Goal: Task Accomplishment & Management: Use online tool/utility

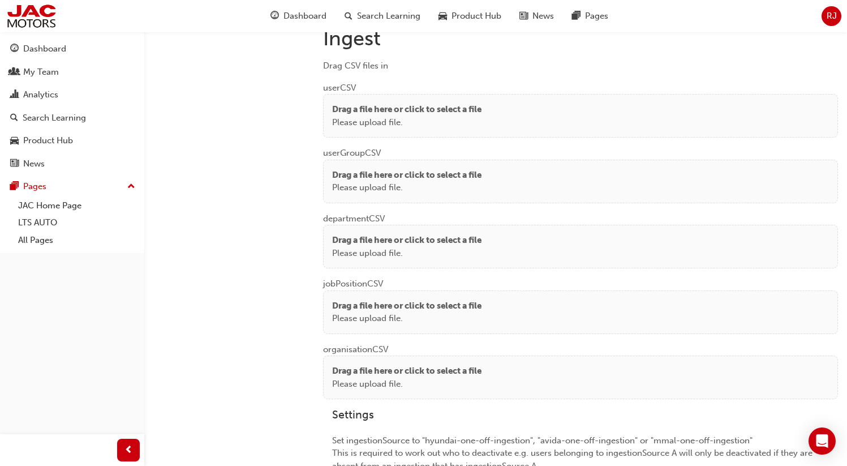
scroll to position [860, 0]
click at [415, 118] on p "Please upload file." at bounding box center [406, 121] width 149 height 13
click at [401, 98] on div "Drag a file here or click to select a file Please upload file." at bounding box center [580, 115] width 515 height 44
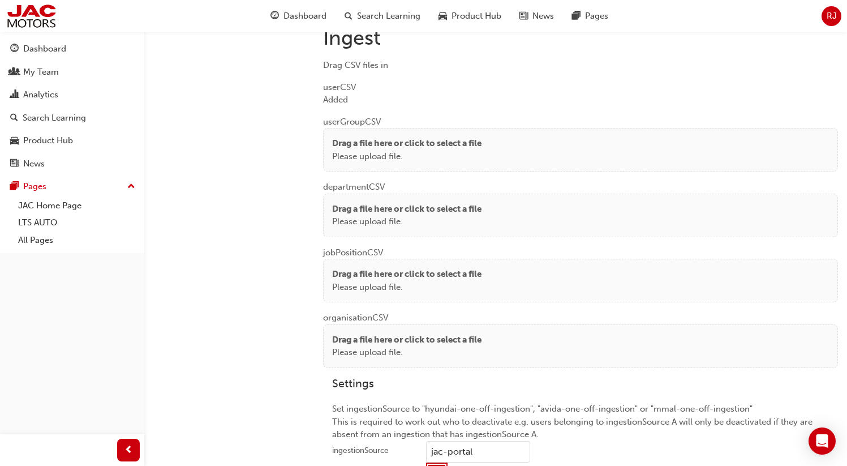
click at [356, 146] on p "Drag a file here or click to select a file" at bounding box center [406, 143] width 149 height 13
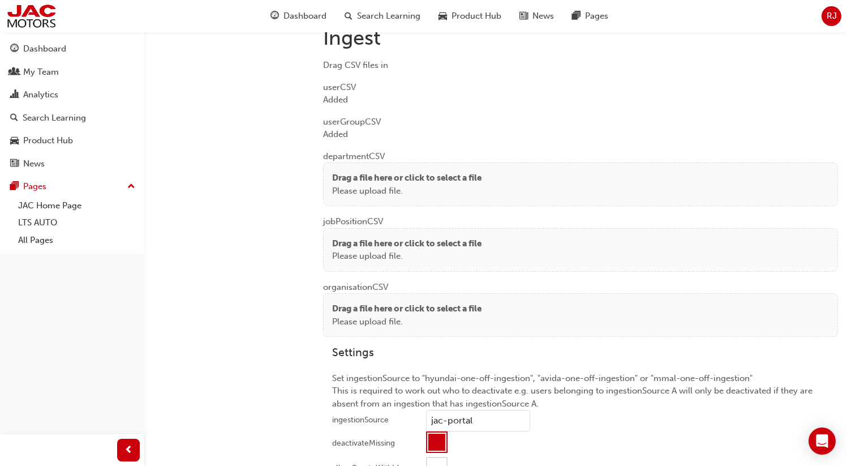
click at [346, 181] on p "Drag a file here or click to select a file" at bounding box center [406, 177] width 149 height 13
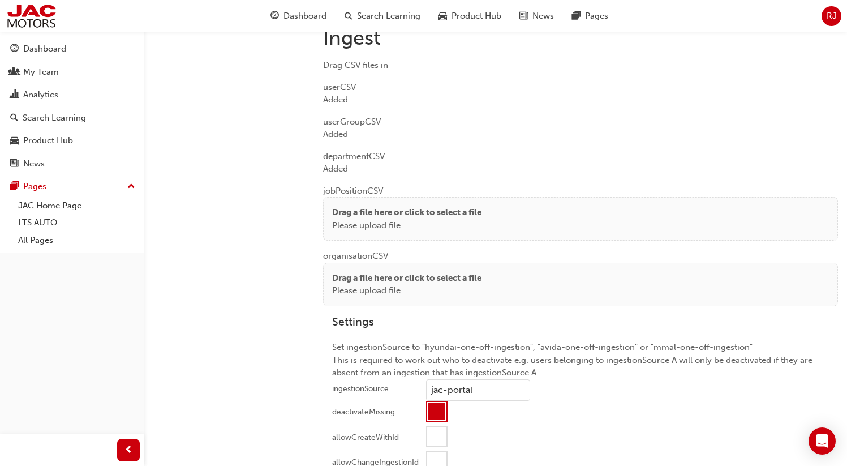
click at [363, 212] on p "Drag a file here or click to select a file" at bounding box center [406, 212] width 149 height 13
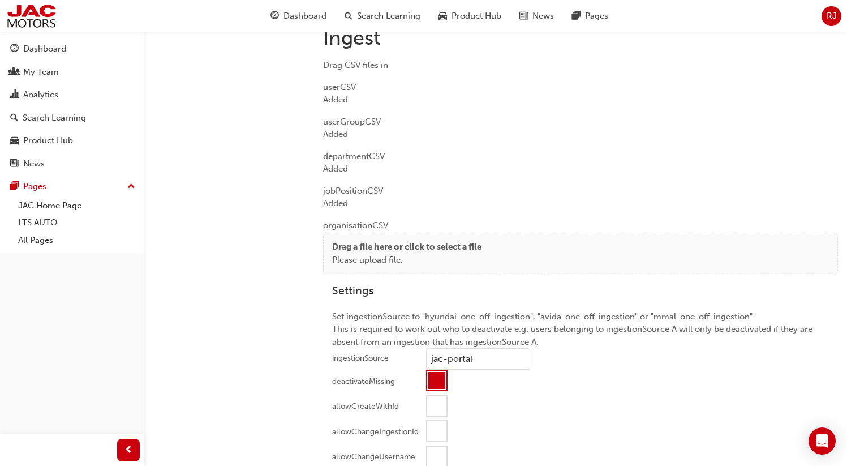
click at [359, 254] on p "Please upload file." at bounding box center [406, 260] width 149 height 13
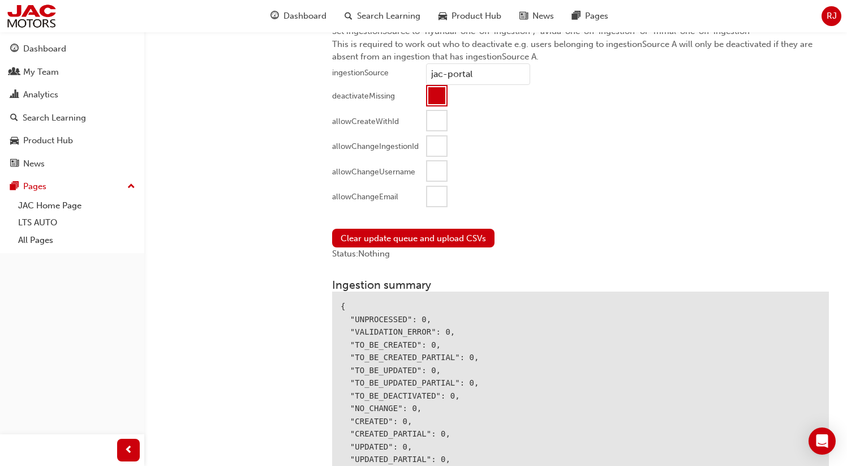
scroll to position [1133, 0]
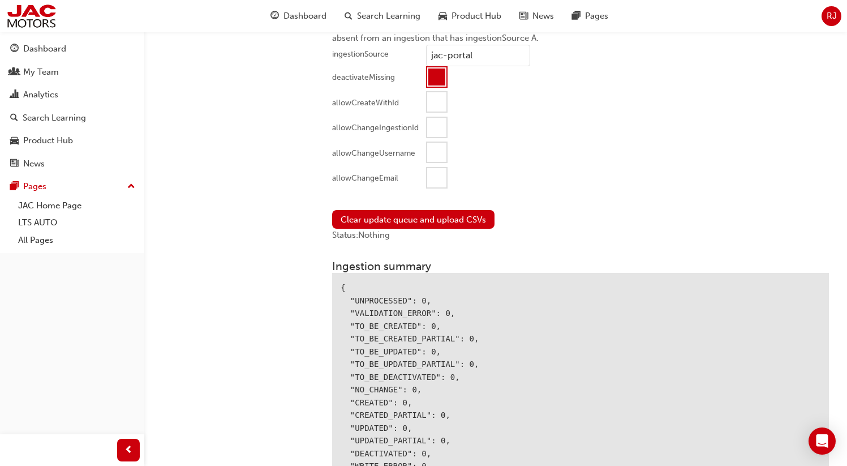
drag, startPoint x: 434, startPoint y: 174, endPoint x: 424, endPoint y: 199, distance: 26.2
click at [434, 174] on div at bounding box center [436, 177] width 19 height 19
drag, startPoint x: 416, startPoint y: 212, endPoint x: 426, endPoint y: 213, distance: 9.7
click at [416, 212] on button "Clear update queue and upload CSVs" at bounding box center [413, 219] width 162 height 19
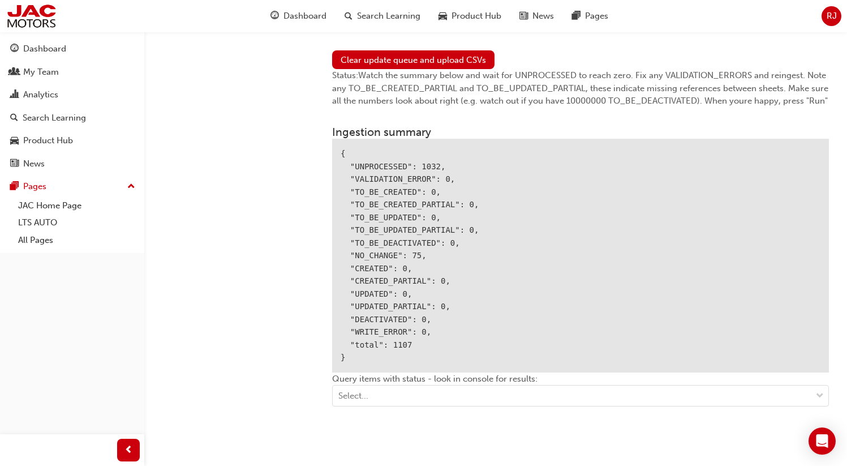
scroll to position [1290, 0]
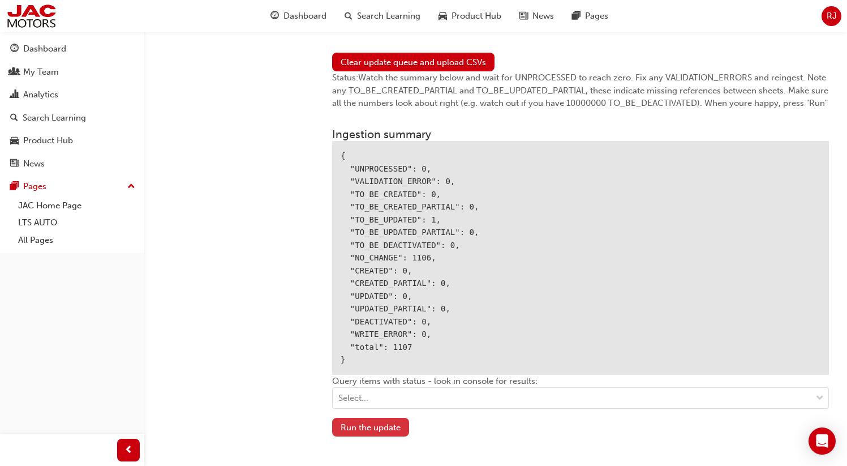
click at [367, 418] on button "Run the update" at bounding box center [370, 427] width 77 height 19
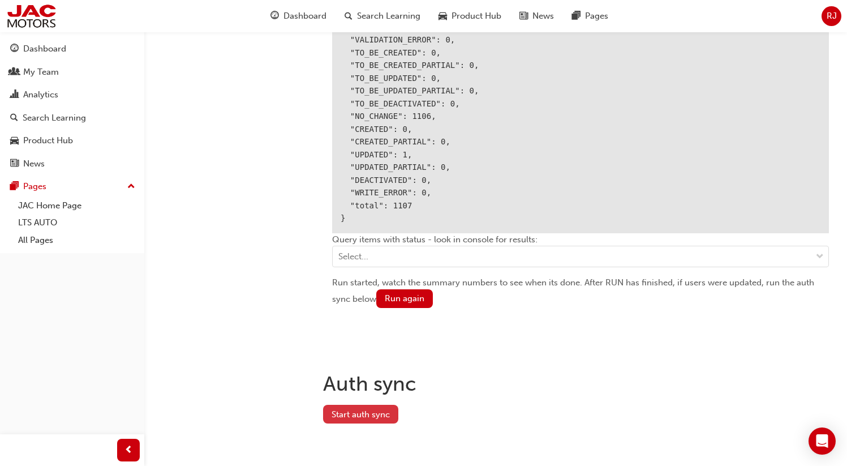
click at [360, 409] on button "Start auth sync" at bounding box center [360, 414] width 75 height 19
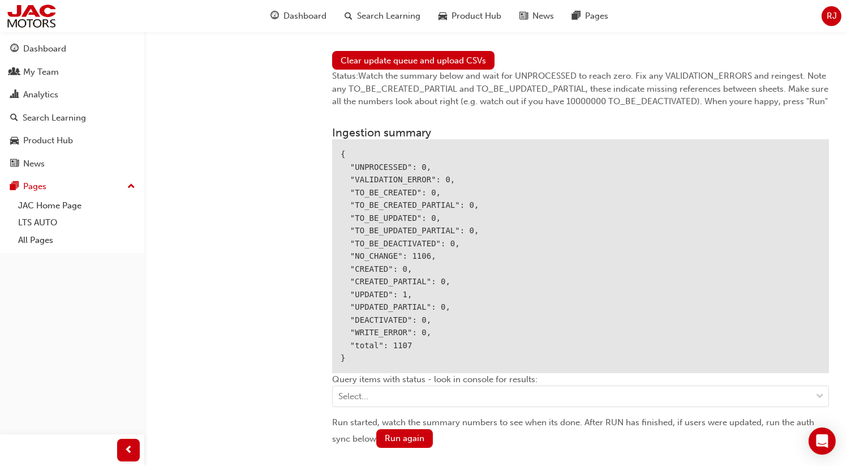
scroll to position [1295, 0]
